Goal: Task Accomplishment & Management: Manage account settings

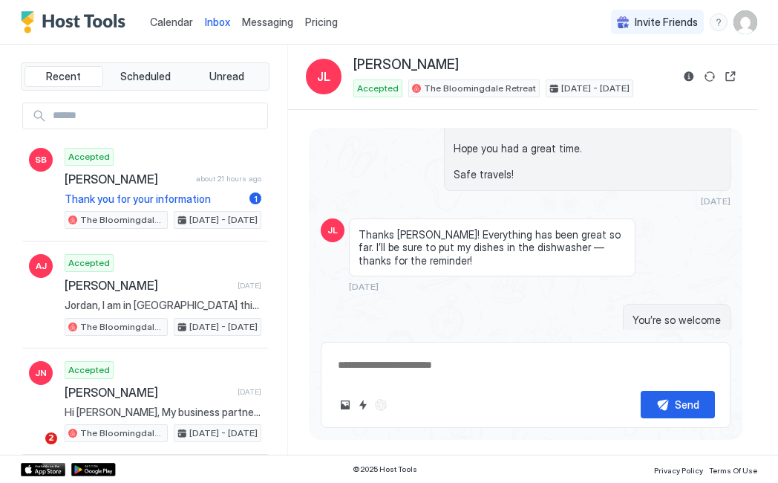
scroll to position [2212, 0]
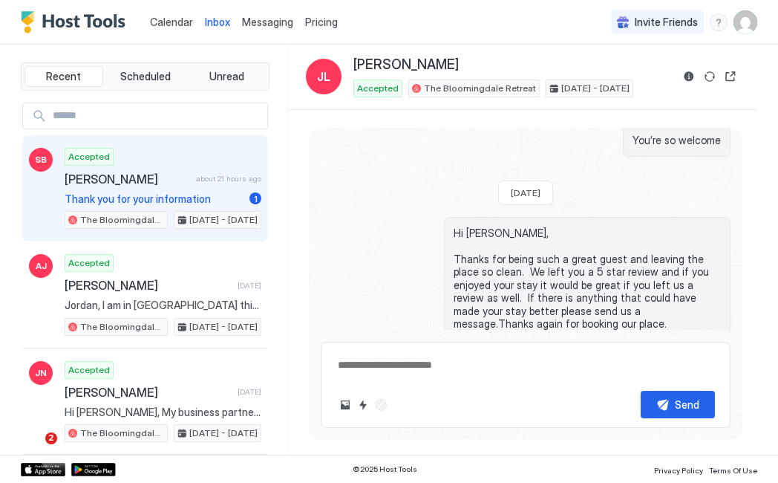
click at [143, 181] on span "[PERSON_NAME]" at bounding box center [127, 179] width 125 height 15
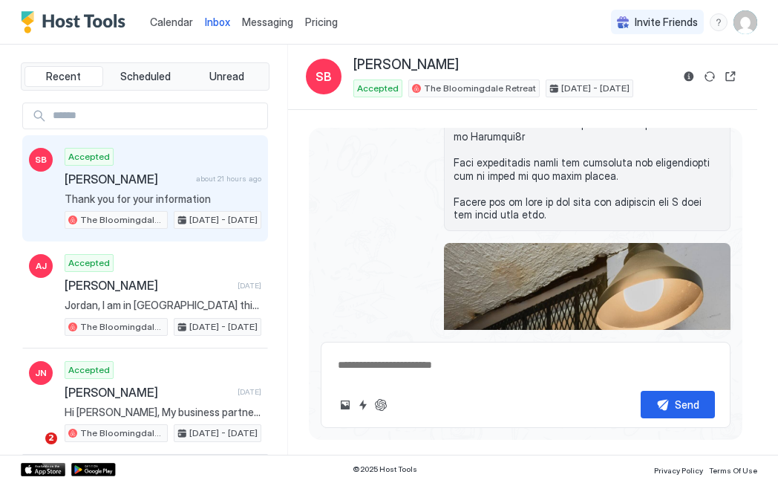
scroll to position [2386, 0]
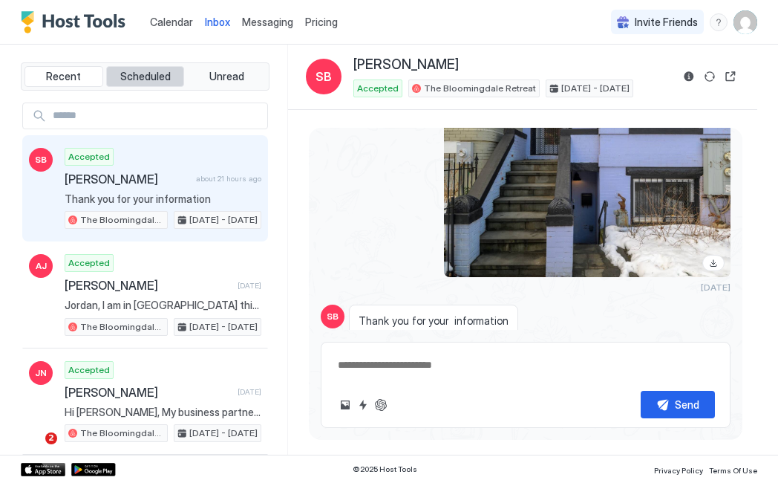
type textarea "*"
click at [174, 22] on span "Calendar" at bounding box center [171, 22] width 43 height 13
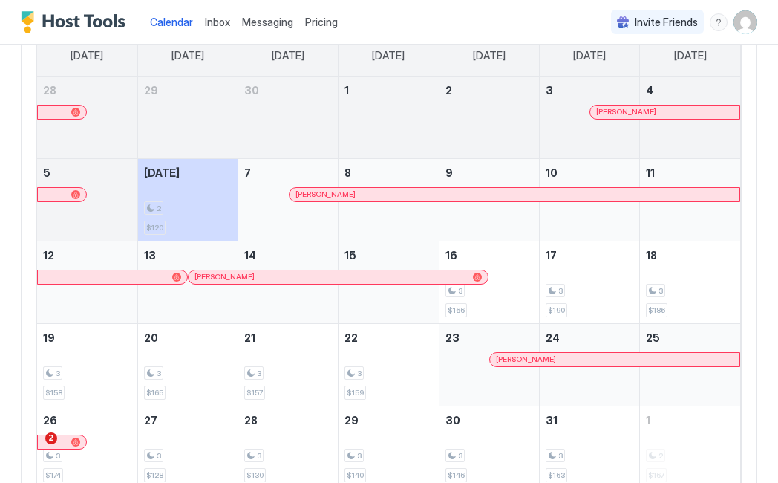
scroll to position [145, 0]
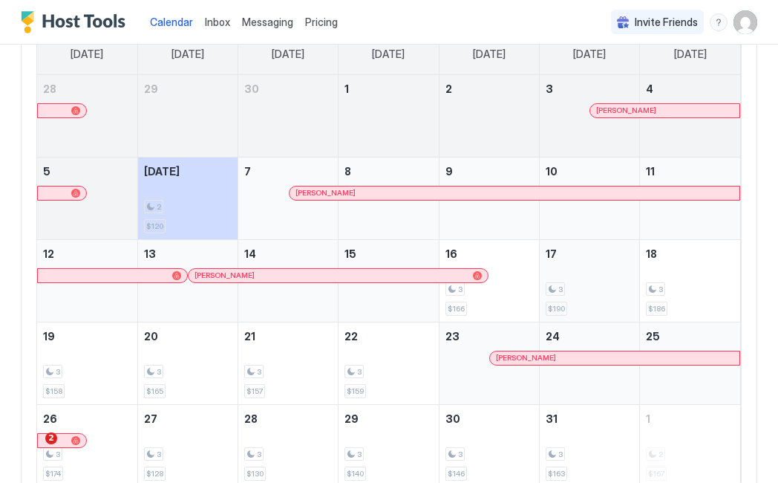
click at [588, 281] on div "3 $190" at bounding box center [590, 281] width 88 height 70
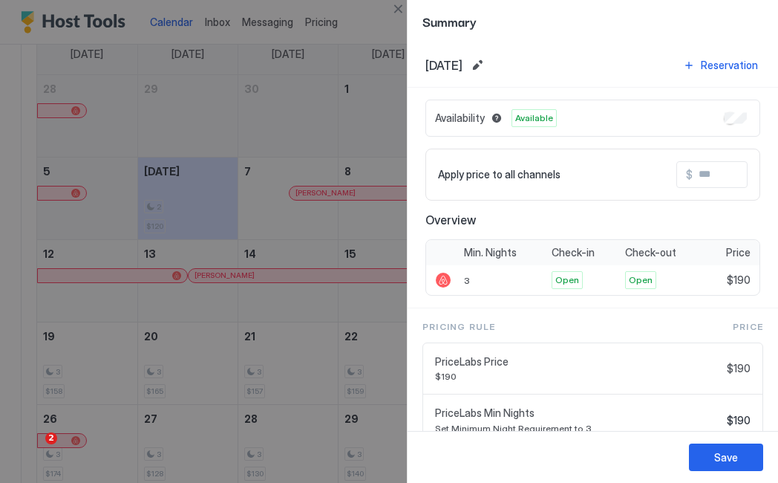
click at [352, 141] on div at bounding box center [389, 241] width 778 height 483
click at [357, 104] on div at bounding box center [389, 241] width 778 height 483
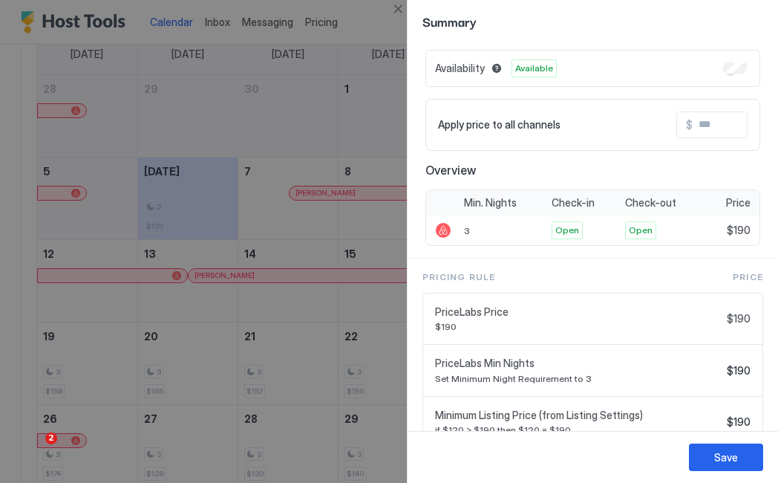
scroll to position [0, 0]
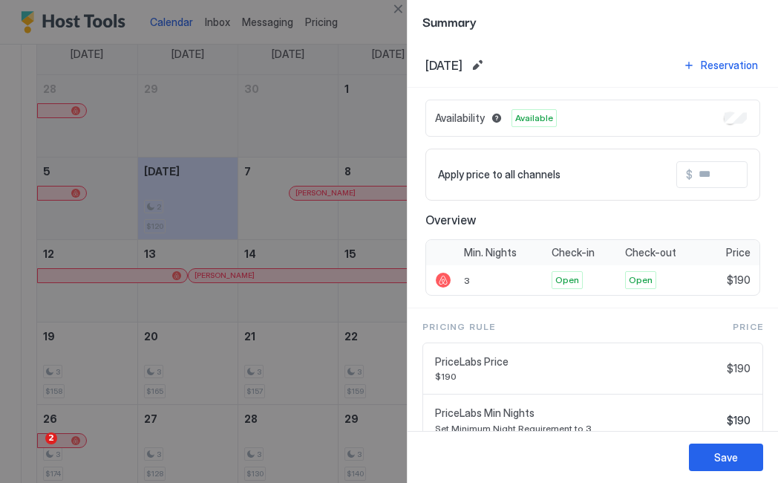
click at [314, 89] on div at bounding box center [389, 241] width 778 height 483
click at [352, 105] on div at bounding box center [389, 241] width 778 height 483
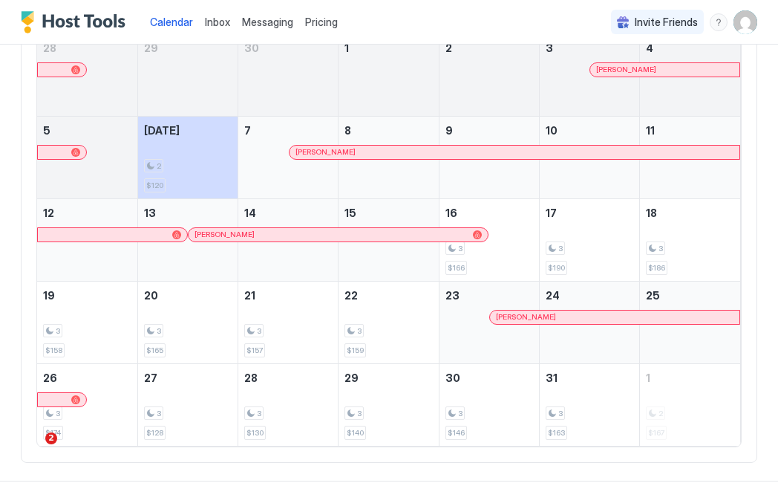
scroll to position [197, 0]
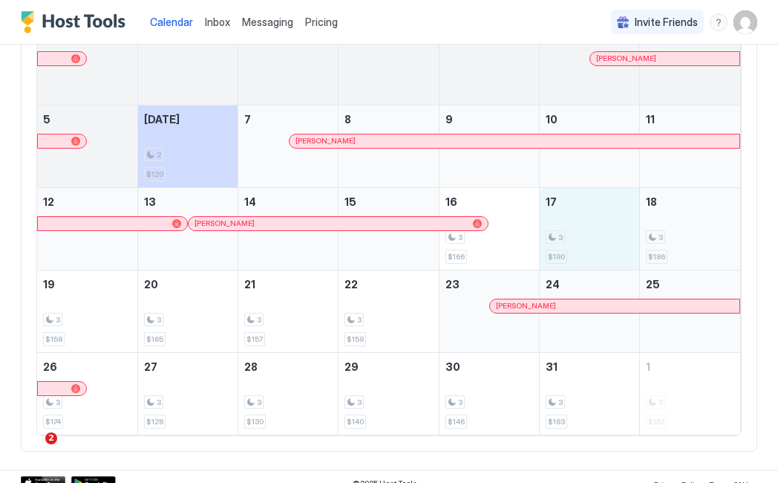
drag, startPoint x: 557, startPoint y: 218, endPoint x: 672, endPoint y: 227, distance: 115.5
click at [672, 227] on tr "12 13 [PERSON_NAME] 14 15 16 3 $166 17 3 $190 18 3 $186" at bounding box center [388, 228] width 703 height 82
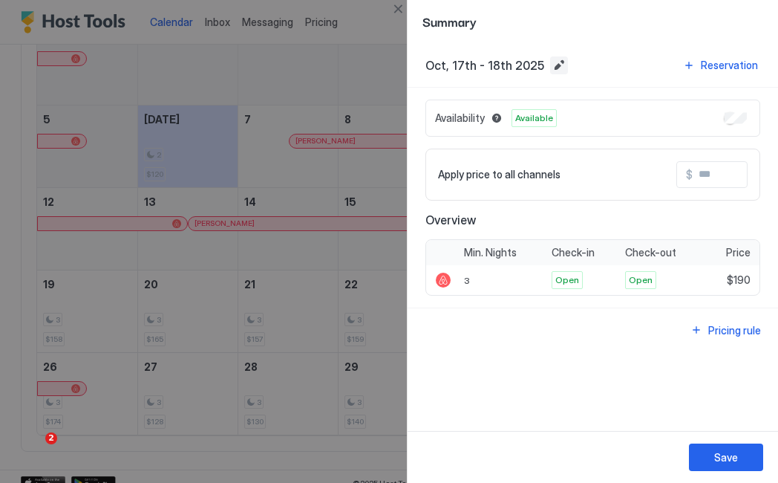
click at [550, 61] on button "Edit date range" at bounding box center [559, 65] width 18 height 18
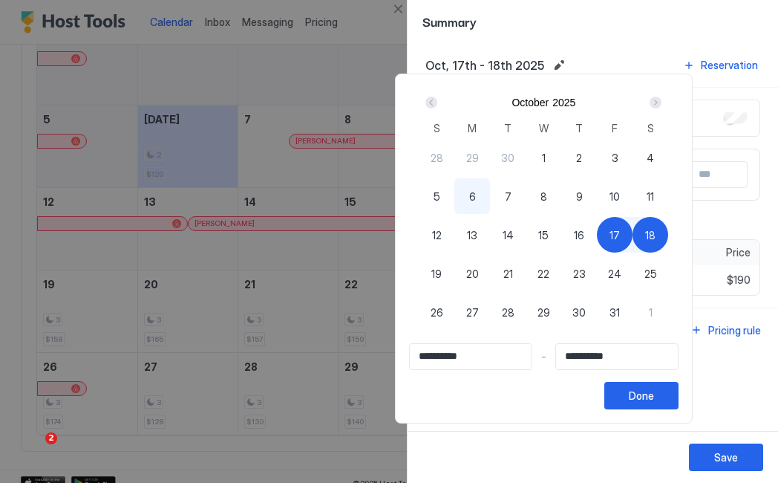
click at [428, 274] on div "19" at bounding box center [437, 273] width 36 height 36
type input "**********"
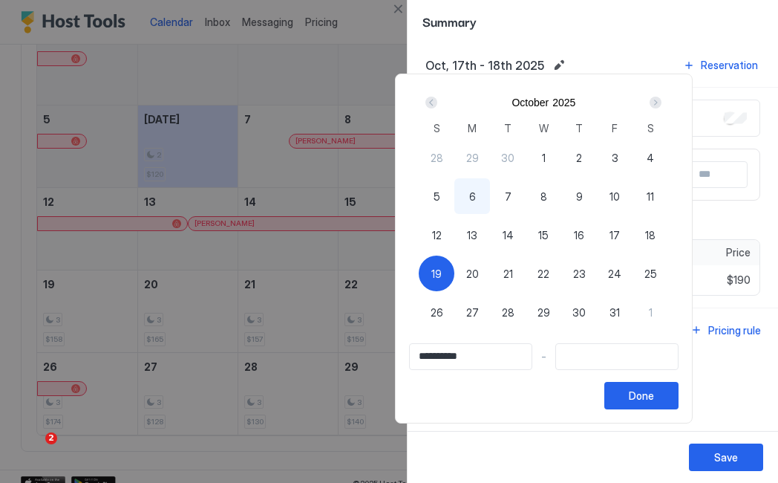
click at [612, 226] on div "17" at bounding box center [615, 235] width 36 height 36
type input "**********"
click at [449, 281] on div "19" at bounding box center [437, 273] width 36 height 36
type input "**********"
click at [449, 281] on div "19" at bounding box center [437, 273] width 36 height 36
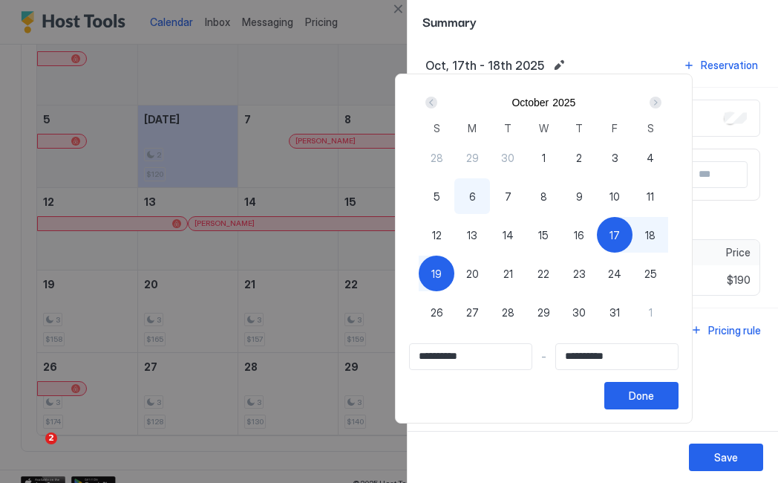
type input "**********"
click at [620, 238] on span "17" at bounding box center [615, 235] width 10 height 16
type input "**********"
click at [435, 274] on div "19" at bounding box center [437, 273] width 36 height 36
type input "**********"
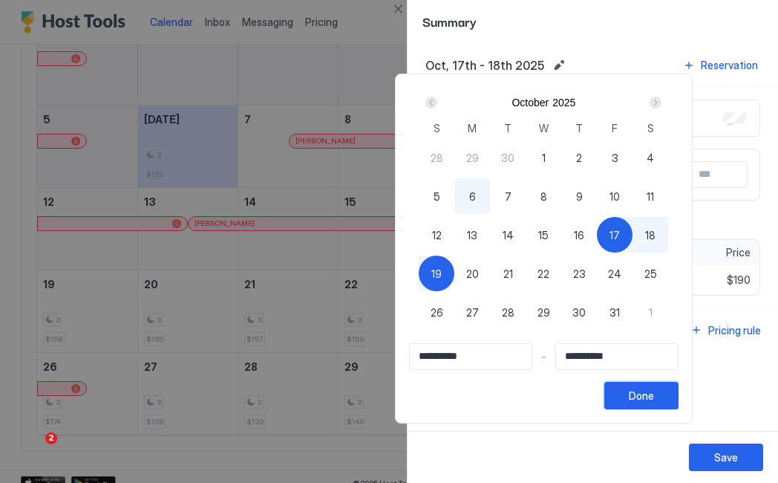
click at [645, 402] on div "Done" at bounding box center [641, 396] width 25 height 16
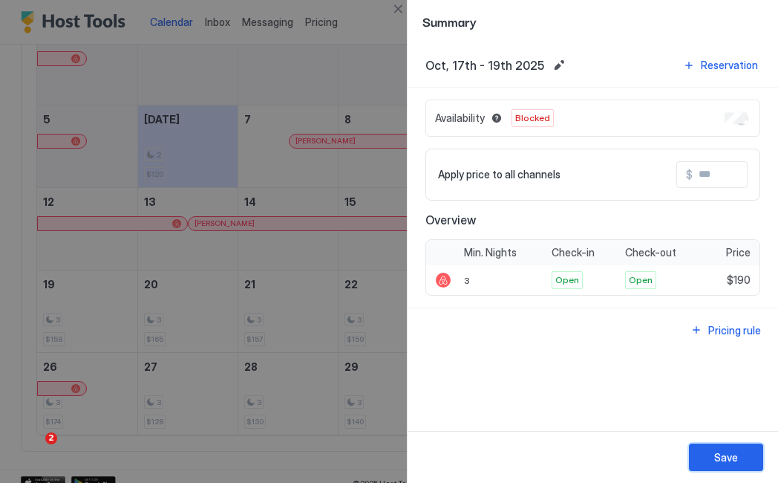
click at [714, 452] on div "Save" at bounding box center [726, 457] width 24 height 16
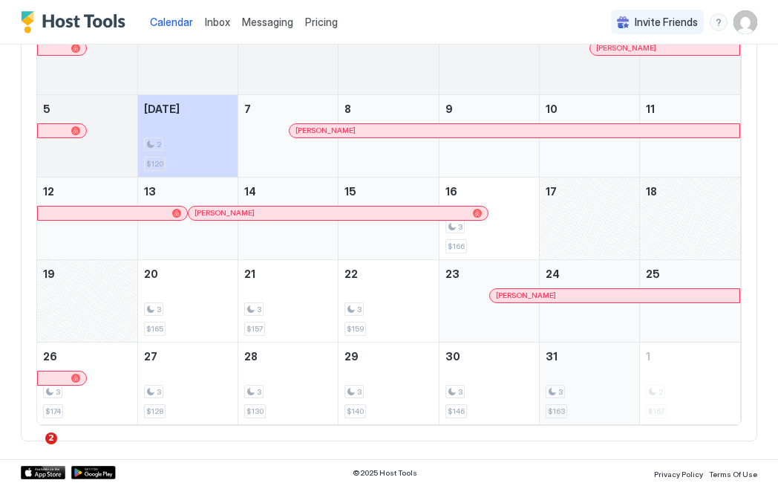
scroll to position [206, 0]
